Goal: Information Seeking & Learning: Learn about a topic

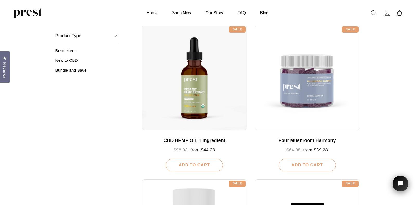
scroll to position [83, 0]
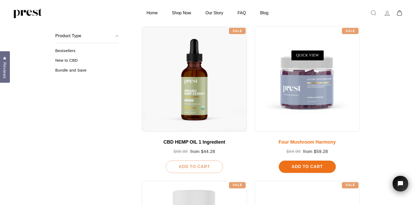
click at [319, 142] on div "Four Mushroom Harmony" at bounding box center [307, 143] width 95 height 6
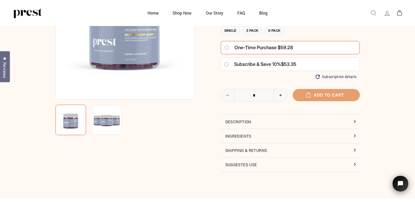
scroll to position [77, 0]
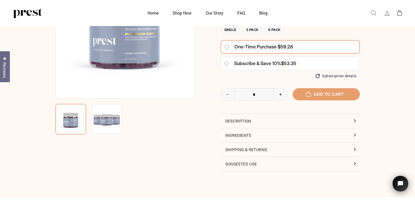
click at [247, 119] on button "Description" at bounding box center [290, 121] width 139 height 14
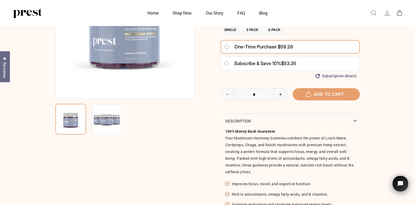
click at [373, 144] on div "Four Mushroom Harmony Regular price $64.98 or 4 payments of $16.25 with ⓘ Sale …" at bounding box center [207, 113] width 331 height 360
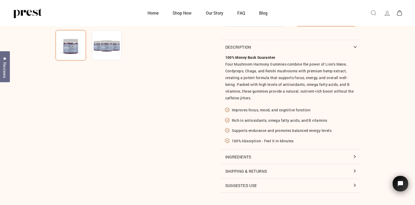
scroll to position [153, 0]
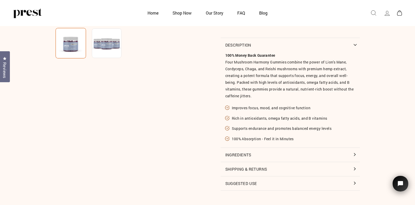
click at [356, 154] on button "Ingredients" at bounding box center [290, 155] width 139 height 14
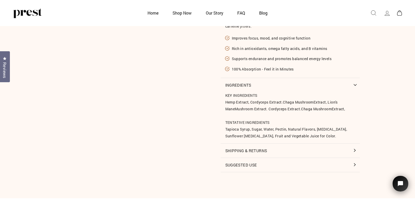
scroll to position [224, 0]
click at [356, 163] on button "Suggested Use" at bounding box center [290, 164] width 139 height 14
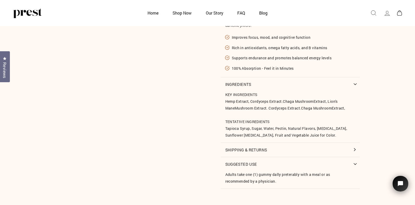
click at [358, 148] on button "Shipping & Returns" at bounding box center [290, 150] width 139 height 14
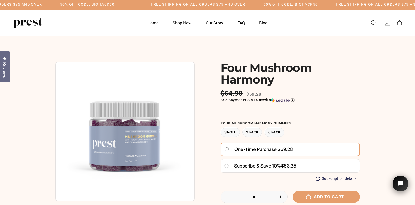
scroll to position [0, 0]
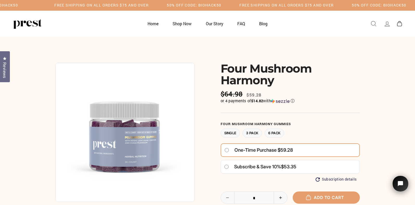
click at [173, 124] on img at bounding box center [124, 132] width 139 height 139
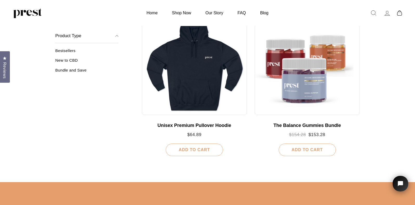
scroll to position [562, 0]
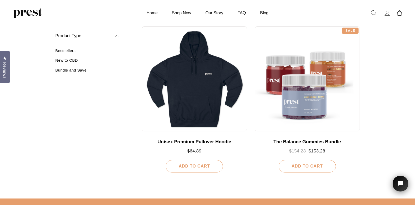
scroll to position [546, 0]
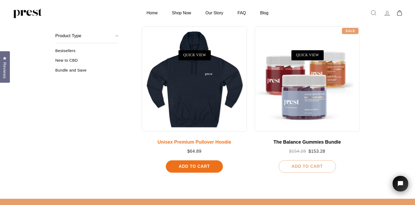
click at [166, 145] on div "Unisex Premium Pullover Hoodie" at bounding box center [194, 143] width 95 height 6
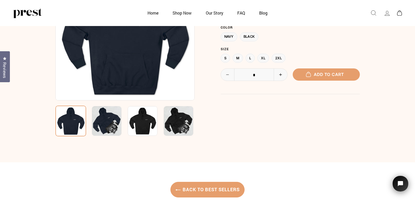
scroll to position [87, 0]
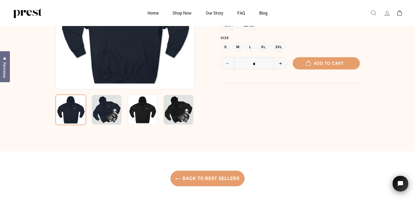
click at [114, 116] on img at bounding box center [107, 110] width 30 height 30
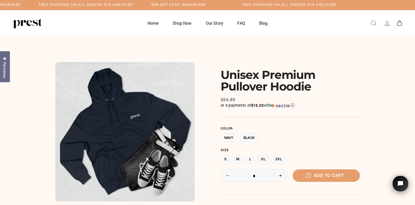
scroll to position [0, 0]
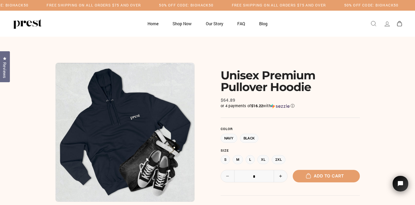
click at [174, 152] on img at bounding box center [124, 132] width 139 height 139
